Goal: Ask a question: Seek information or help from site administrators or community

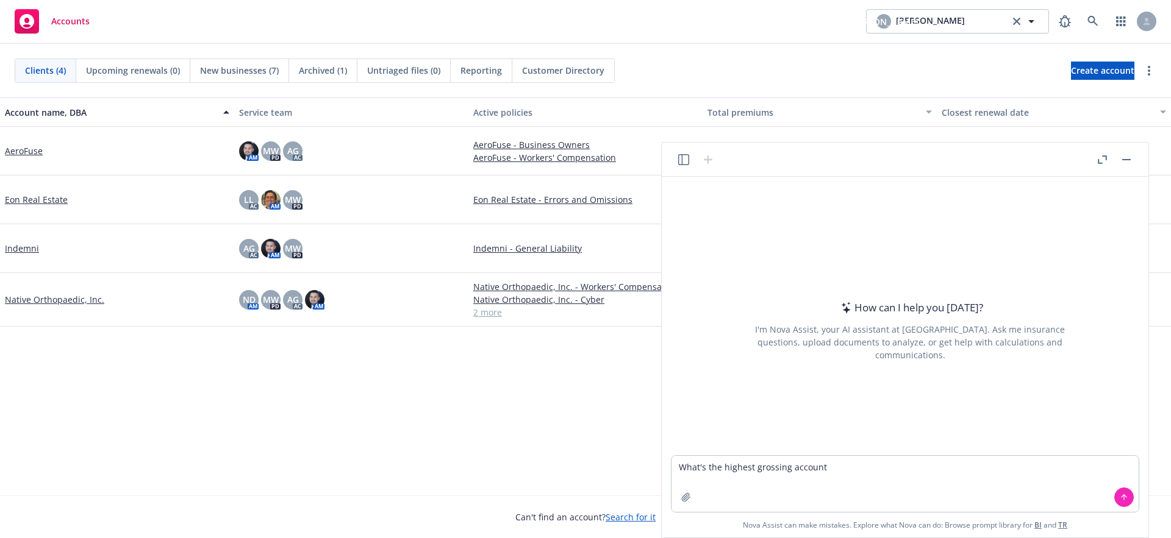
type textarea "What's the highest grossing account?"
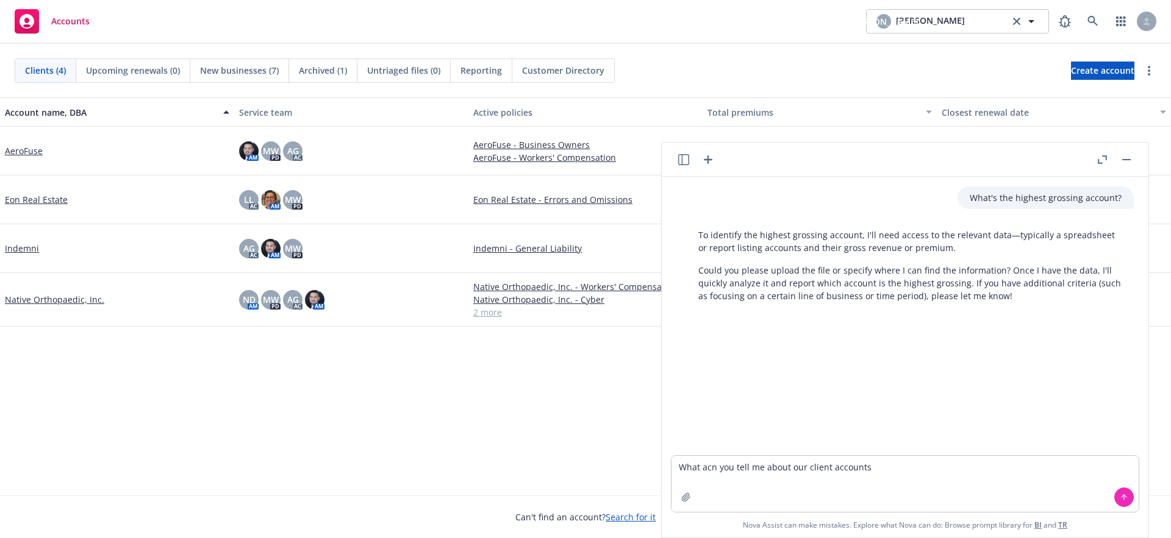
click at [709, 470] on textarea "What acn you tell me about our client accounts" at bounding box center [904, 484] width 467 height 56
type textarea "What can you tell me about our client accounts"
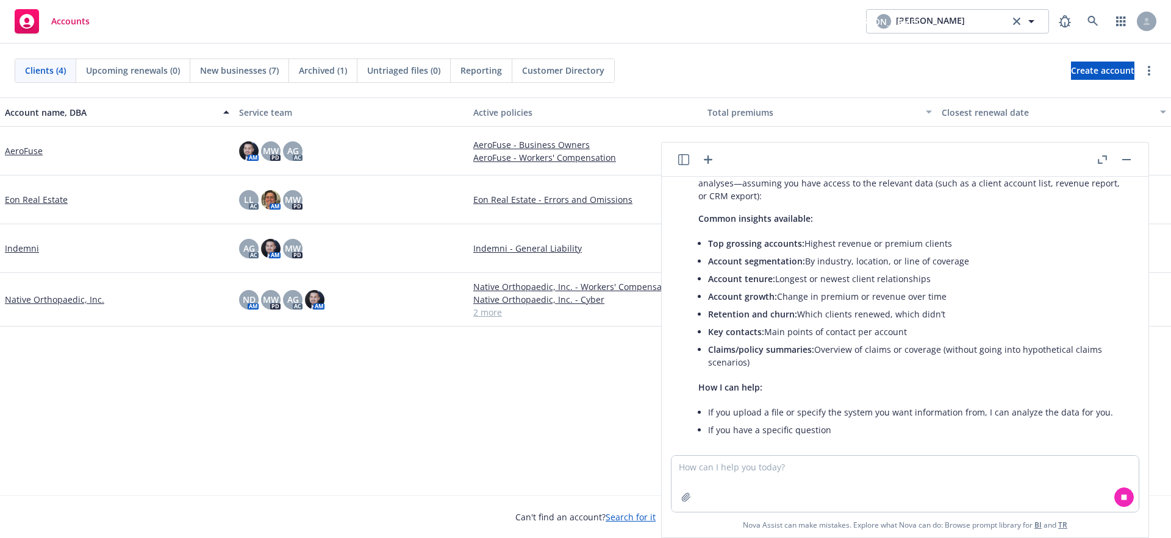
scroll to position [218, 0]
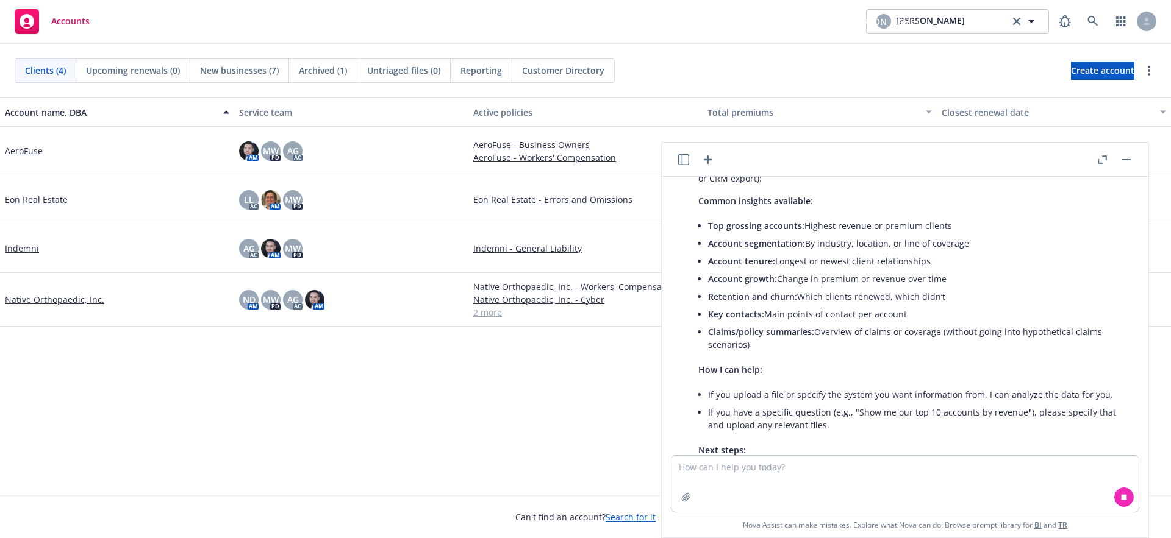
click at [19, 145] on link "AeroFuse" at bounding box center [24, 151] width 38 height 13
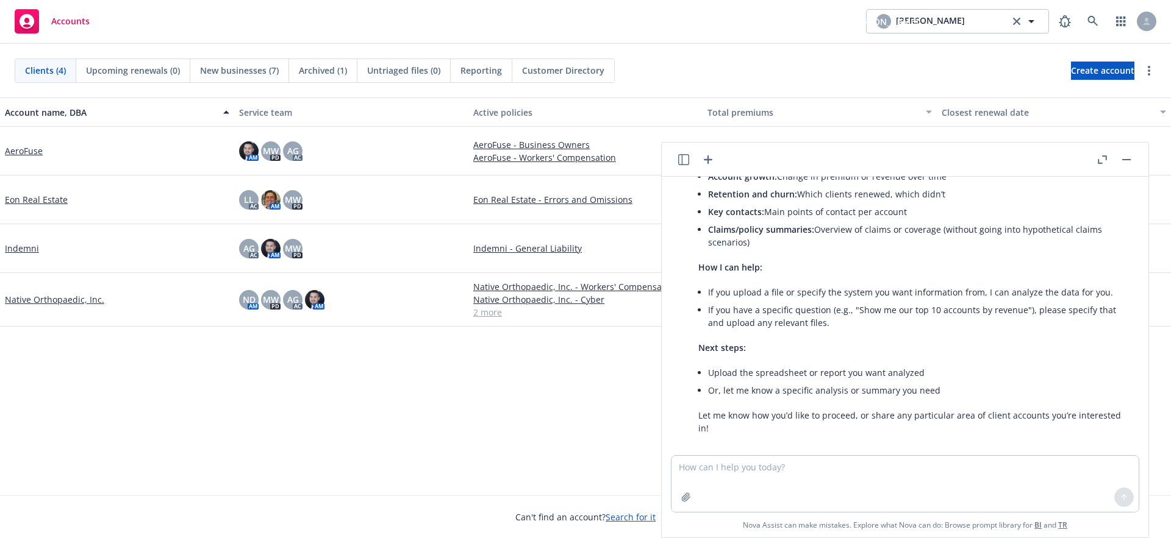
scroll to position [334, 0]
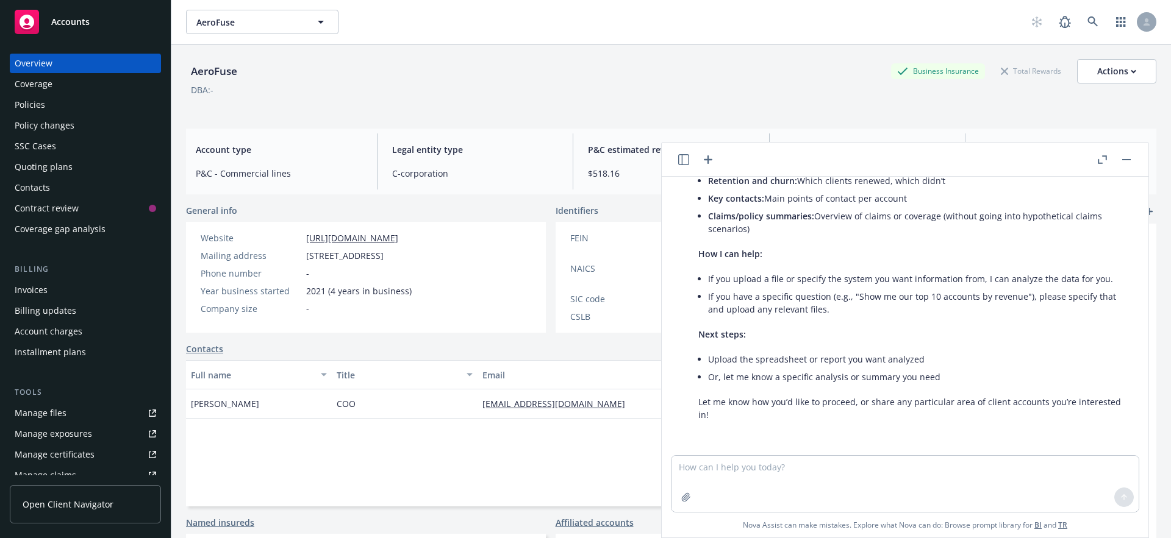
click at [707, 163] on icon "button" at bounding box center [708, 159] width 15 height 15
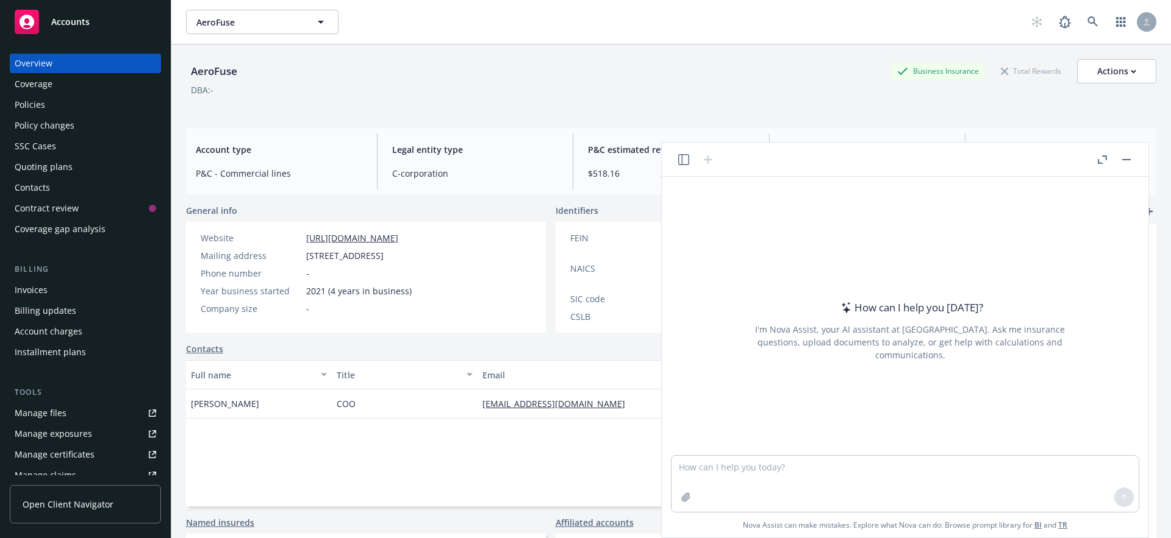
click at [739, 468] on textarea at bounding box center [904, 484] width 467 height 56
type textarea "Give me a summary of this account?"
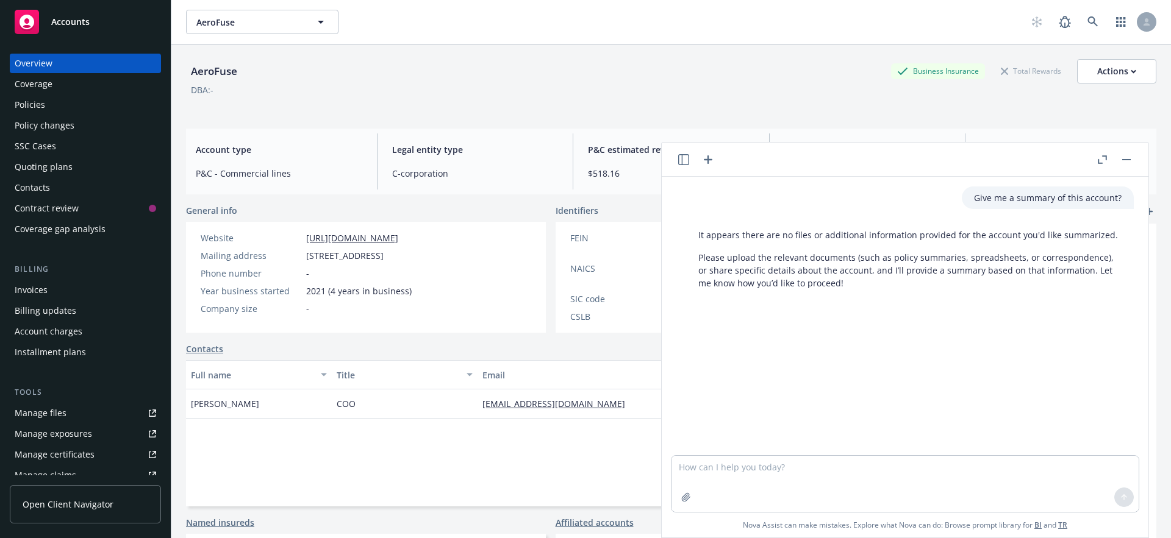
click at [710, 160] on icon "button" at bounding box center [708, 160] width 9 height 9
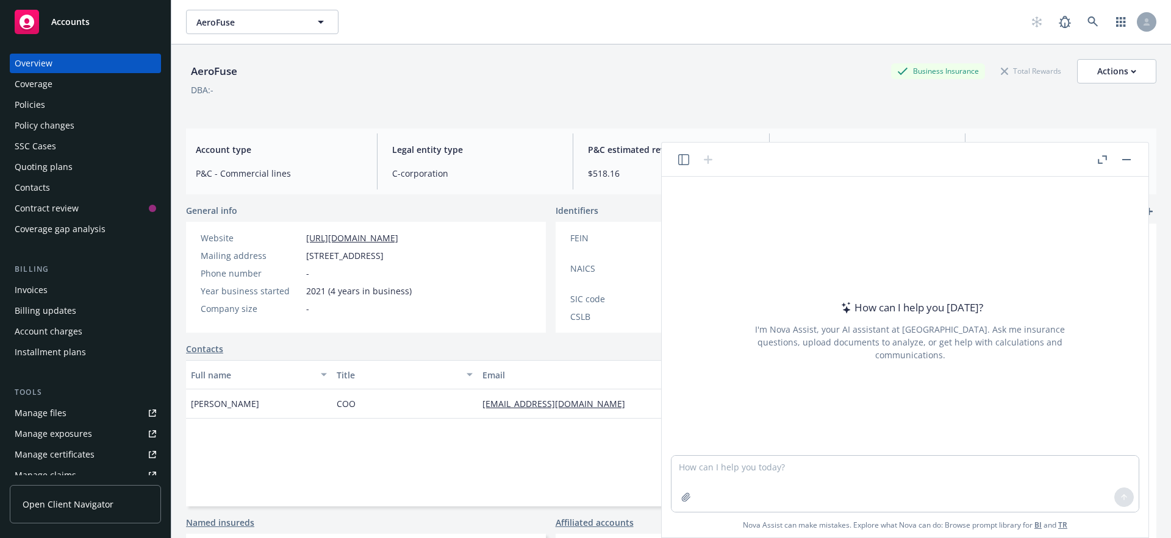
click at [749, 473] on textarea at bounding box center [904, 484] width 467 height 56
click at [724, 471] on textarea at bounding box center [904, 484] width 467 height 56
type textarea "What is the name of this account?"
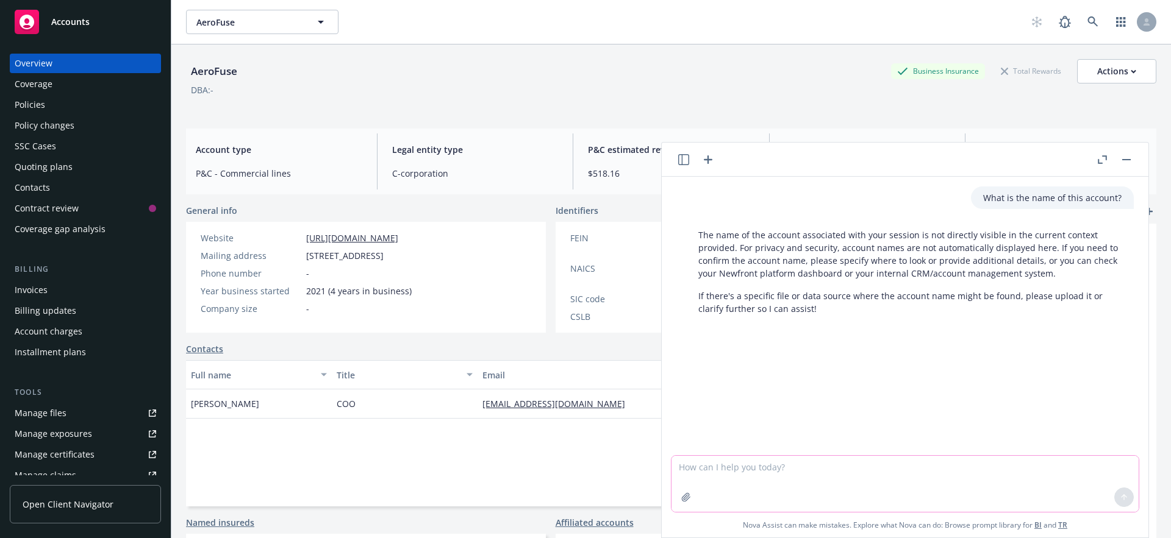
click at [750, 474] on textarea at bounding box center [904, 484] width 467 height 56
click at [1125, 161] on button "button" at bounding box center [1126, 159] width 15 height 15
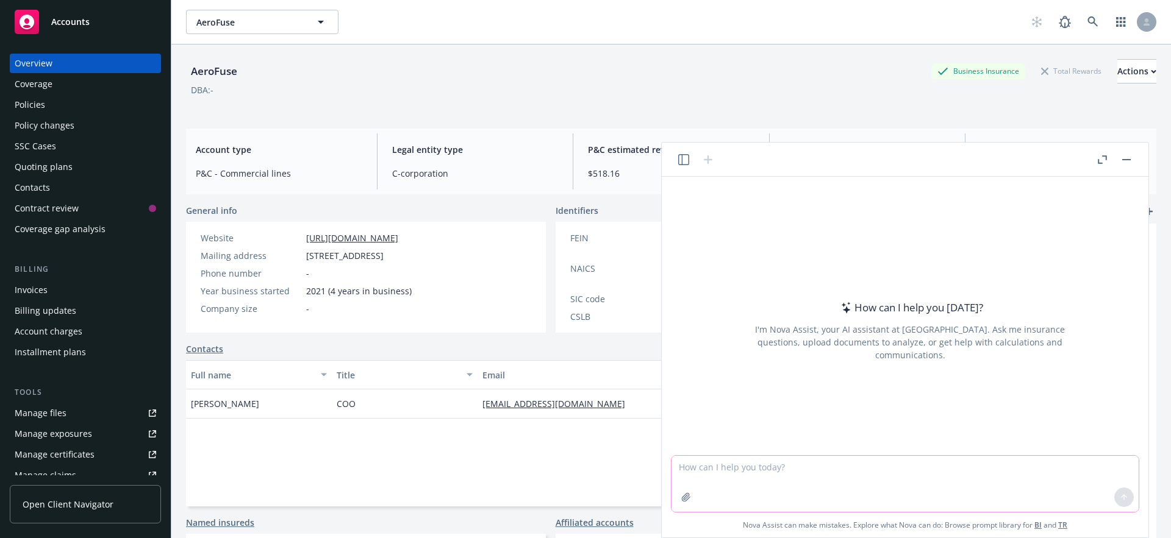
click at [804, 482] on textarea at bounding box center [904, 484] width 467 height 56
type textarea "What is the name of this account?"
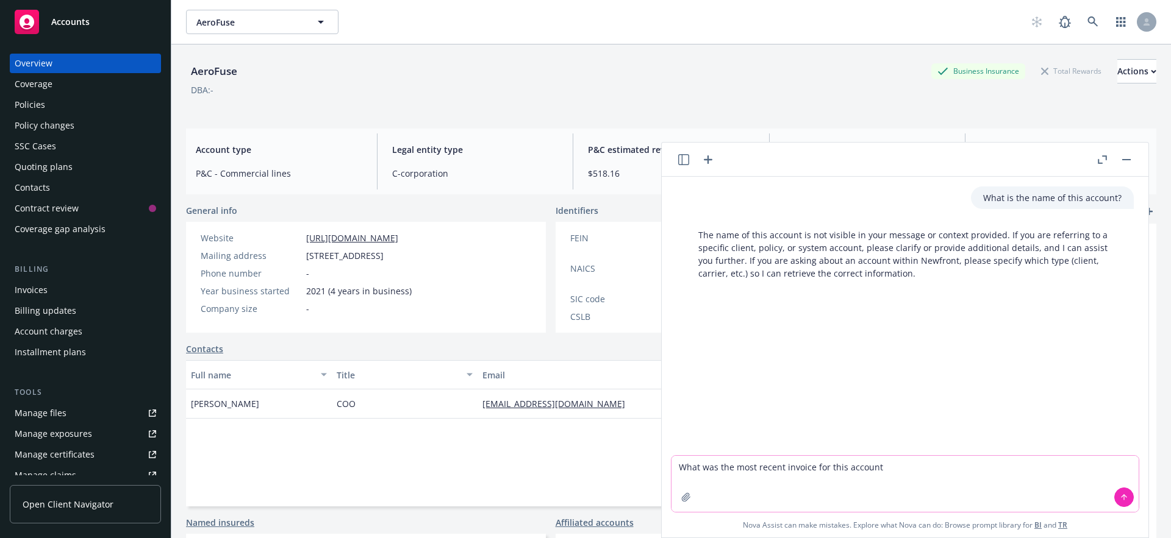
type textarea "What was the most recent invoice for this account?"
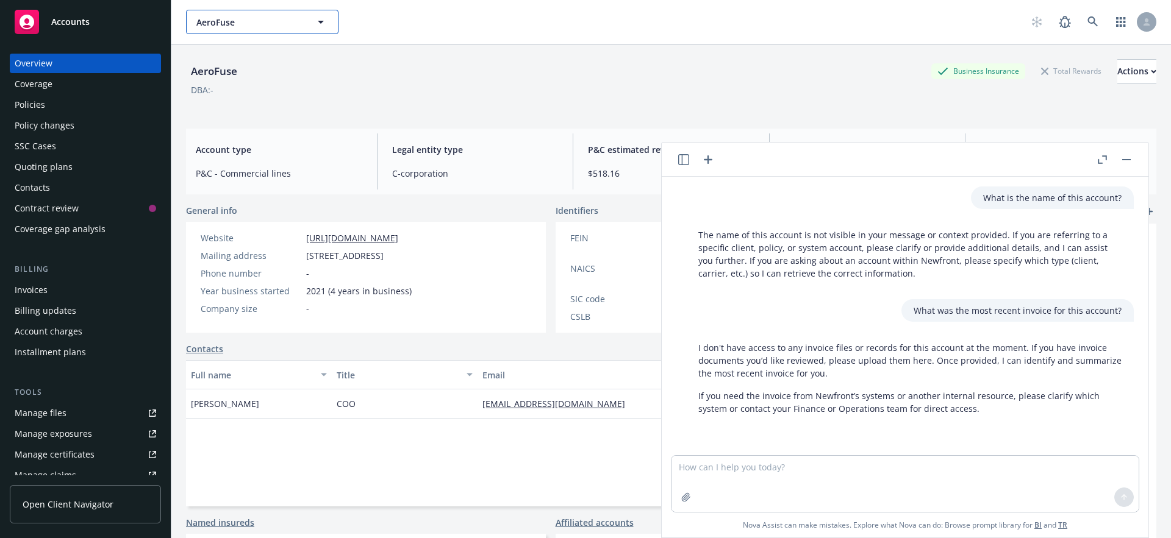
click at [259, 23] on span "AeroFuse" at bounding box center [248, 22] width 105 height 13
type input "Newfront"
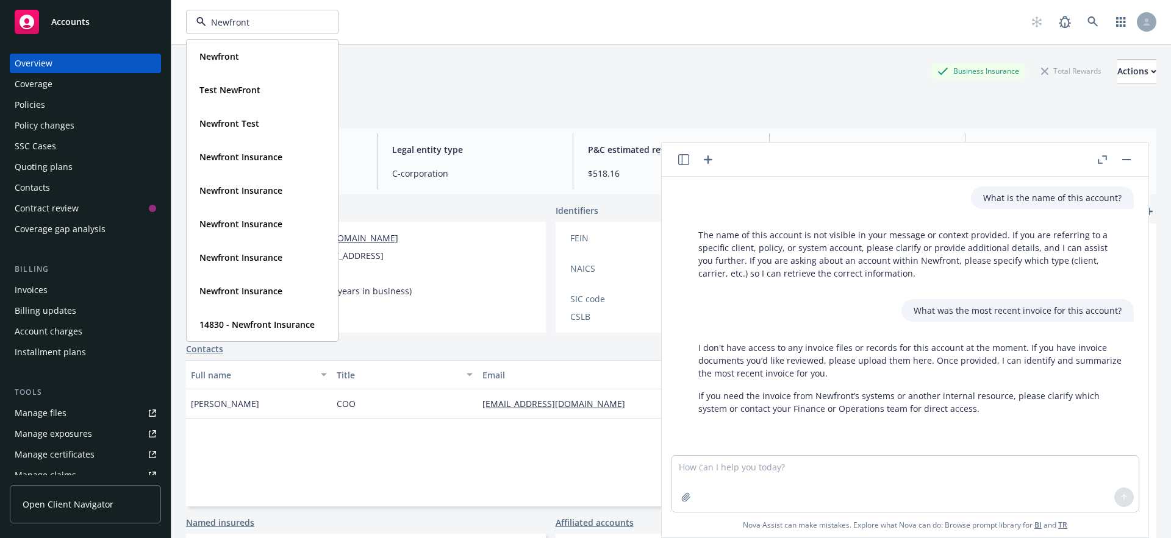
click at [238, 23] on input "Newfront" at bounding box center [259, 22] width 107 height 13
click at [238, 23] on input at bounding box center [259, 22] width 107 height 13
type input "Cactus"
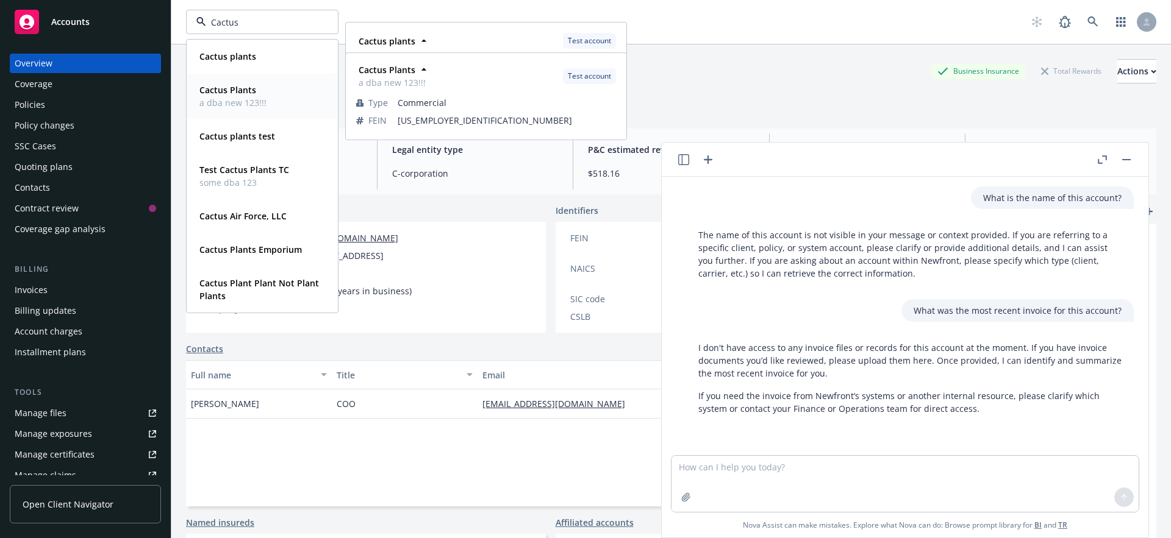
click at [234, 94] on strong "Cactus Plants" at bounding box center [227, 90] width 57 height 12
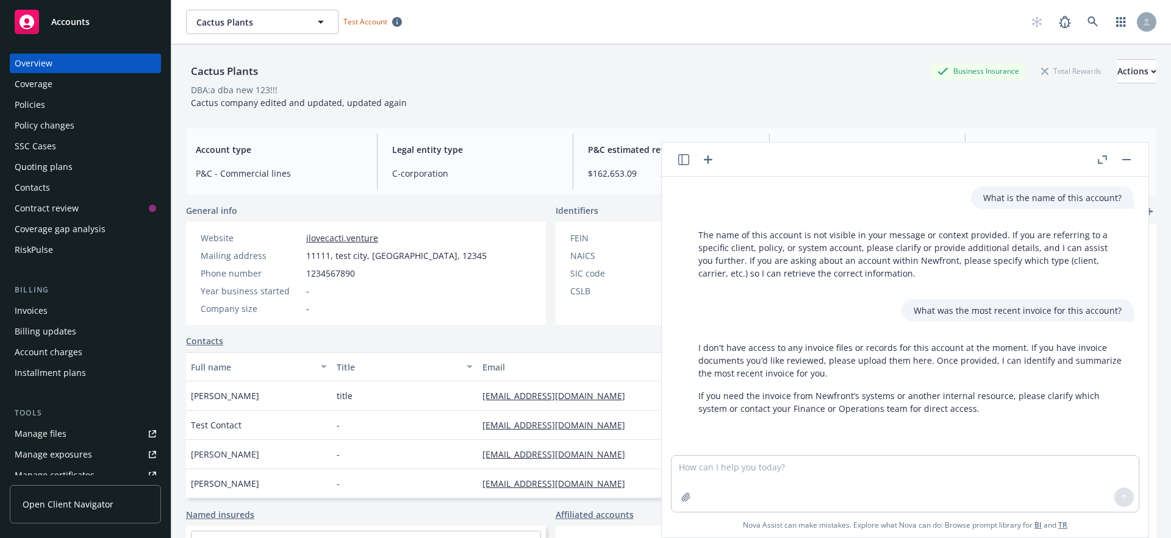
click at [686, 160] on icon "button" at bounding box center [683, 159] width 11 height 11
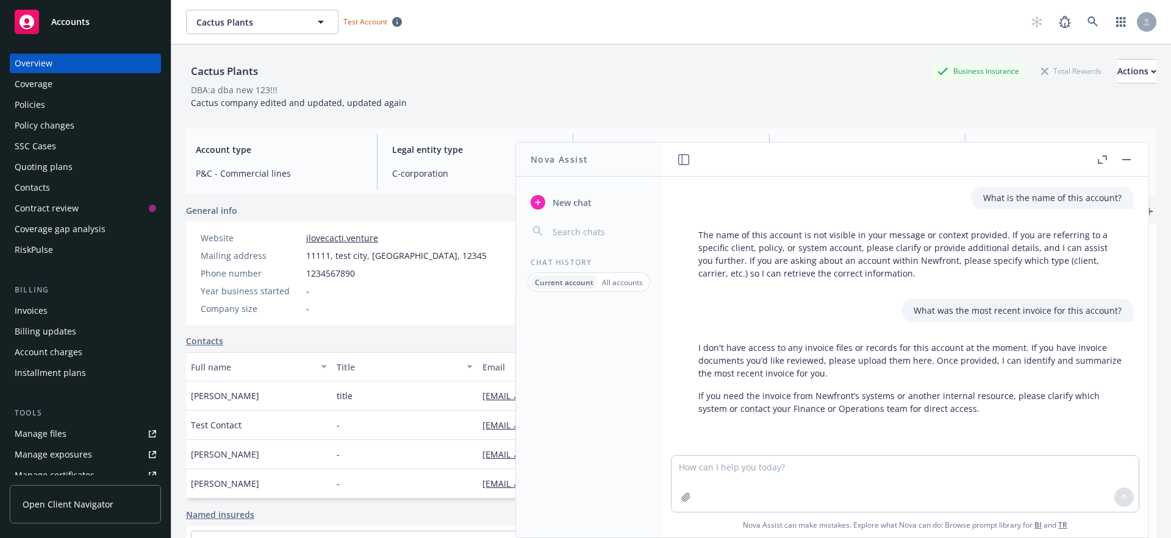
click at [576, 284] on p "Current account" at bounding box center [564, 282] width 59 height 10
click at [1128, 160] on button "button" at bounding box center [1126, 159] width 15 height 15
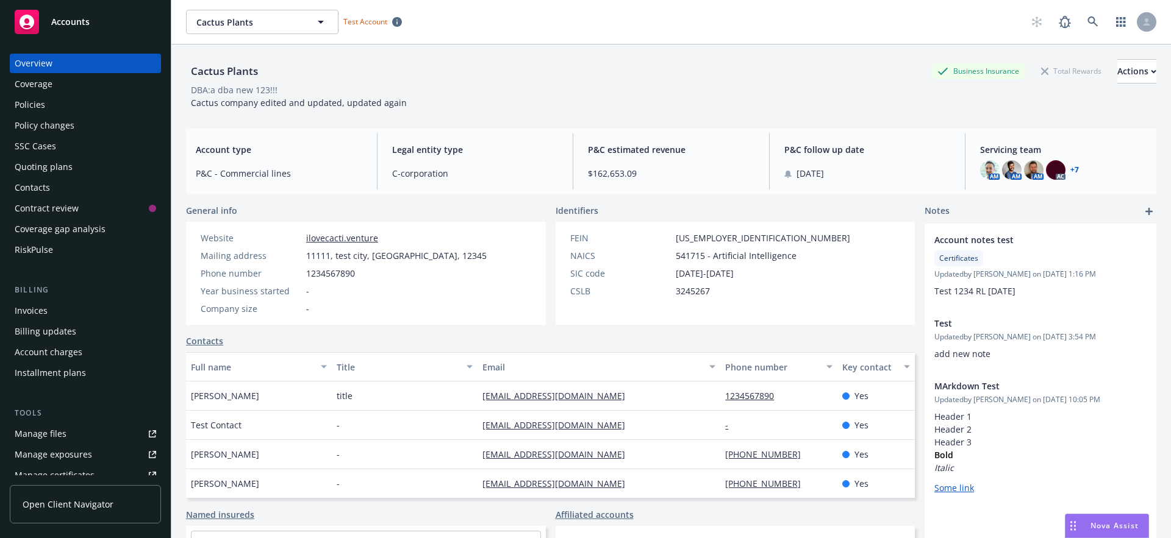
click at [1113, 532] on div "Nova Assist" at bounding box center [1106, 526] width 83 height 23
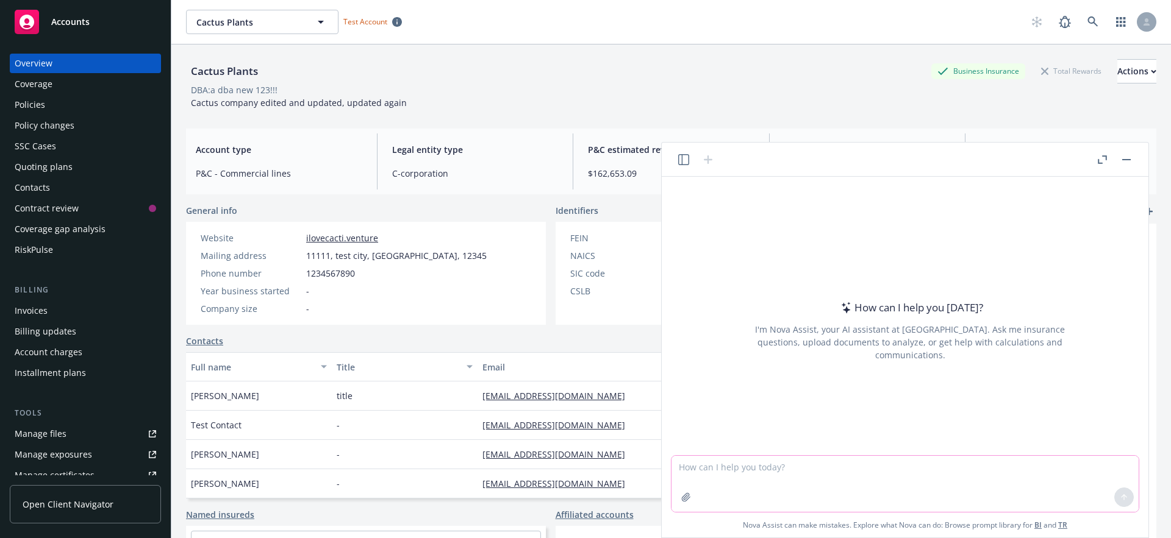
click at [729, 468] on textarea at bounding box center [904, 484] width 467 height 56
type textarea "Give me a summary of the current account"
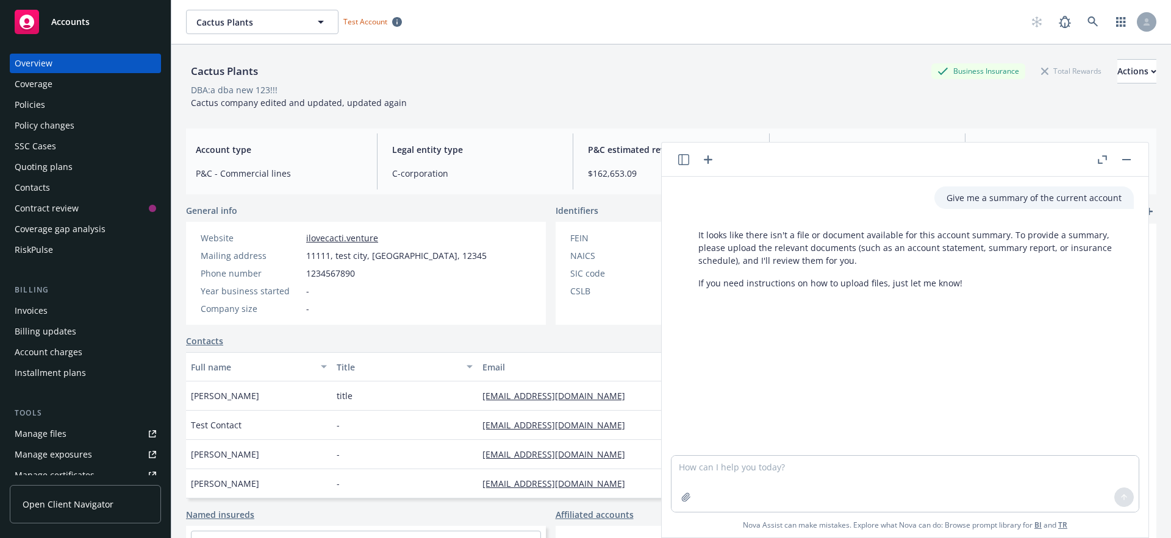
click at [709, 163] on icon "button" at bounding box center [708, 159] width 15 height 15
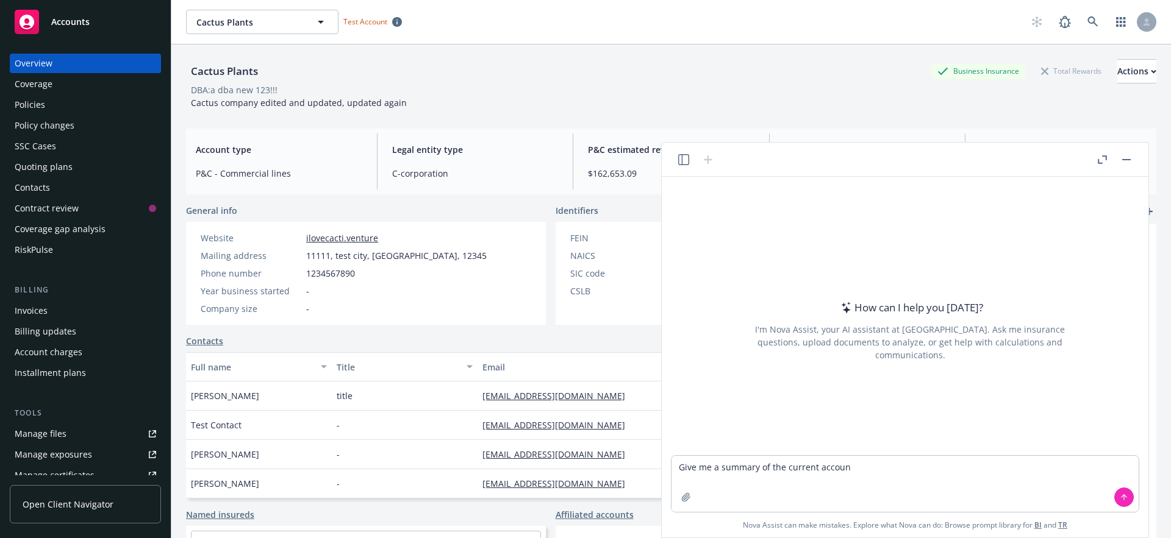
type textarea "Give me a summary of the current account"
